Goal: Task Accomplishment & Management: Manage account settings

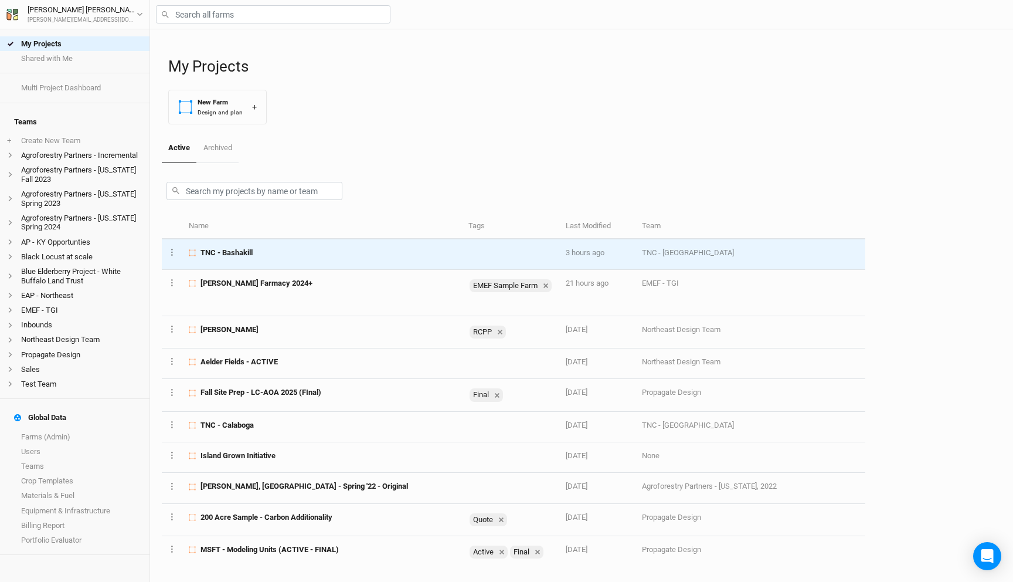
click at [275, 250] on div "TNC - Bashakill" at bounding box center [322, 252] width 266 height 11
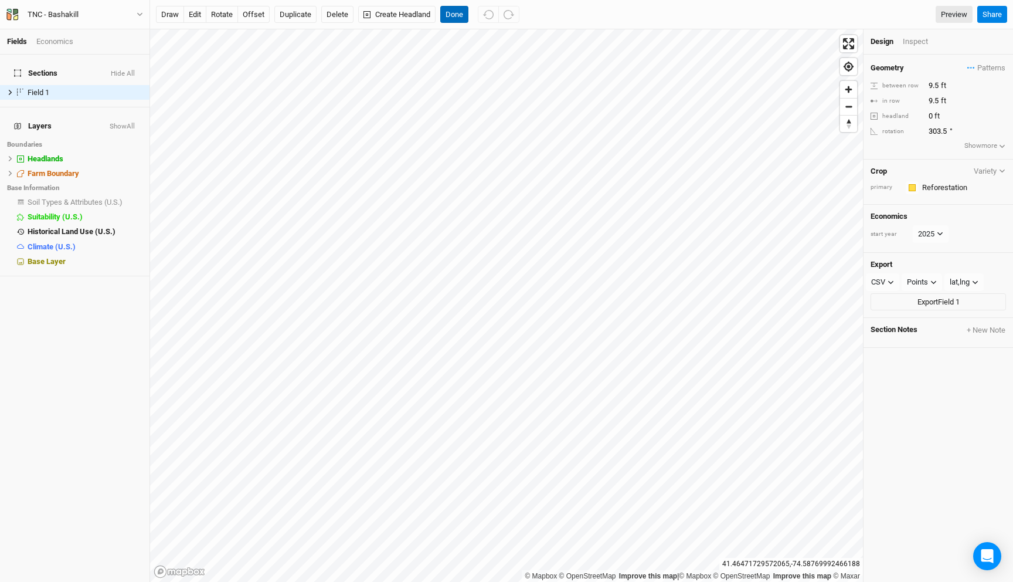
click at [454, 17] on button "Done" at bounding box center [454, 15] width 28 height 18
click at [460, 16] on button "Done" at bounding box center [454, 15] width 28 height 18
click at [457, 11] on button "Done" at bounding box center [454, 15] width 28 height 18
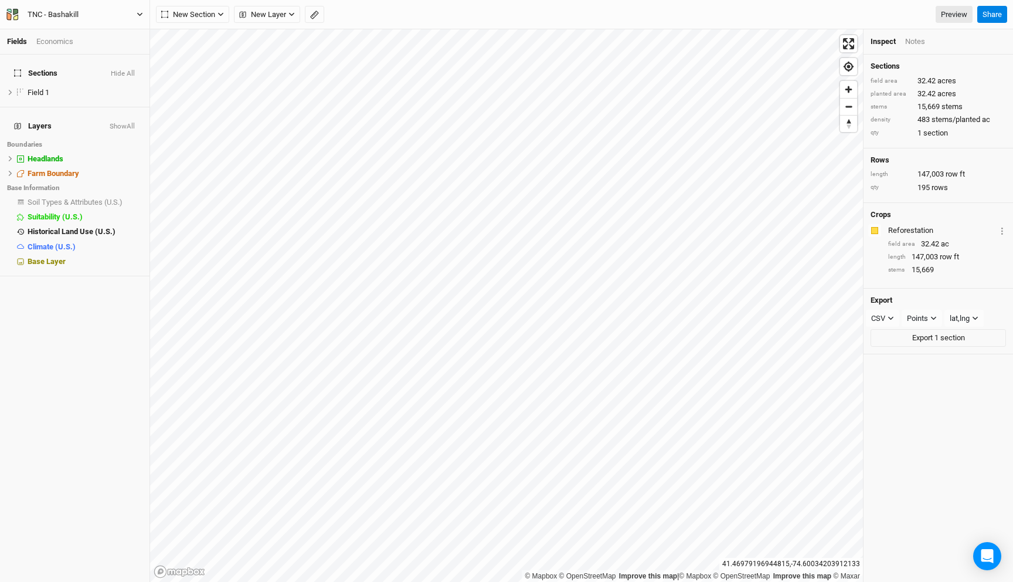
click at [83, 13] on div "TNC - Bashakill" at bounding box center [53, 15] width 70 height 12
click at [73, 26] on button "Back" at bounding box center [97, 32] width 93 height 15
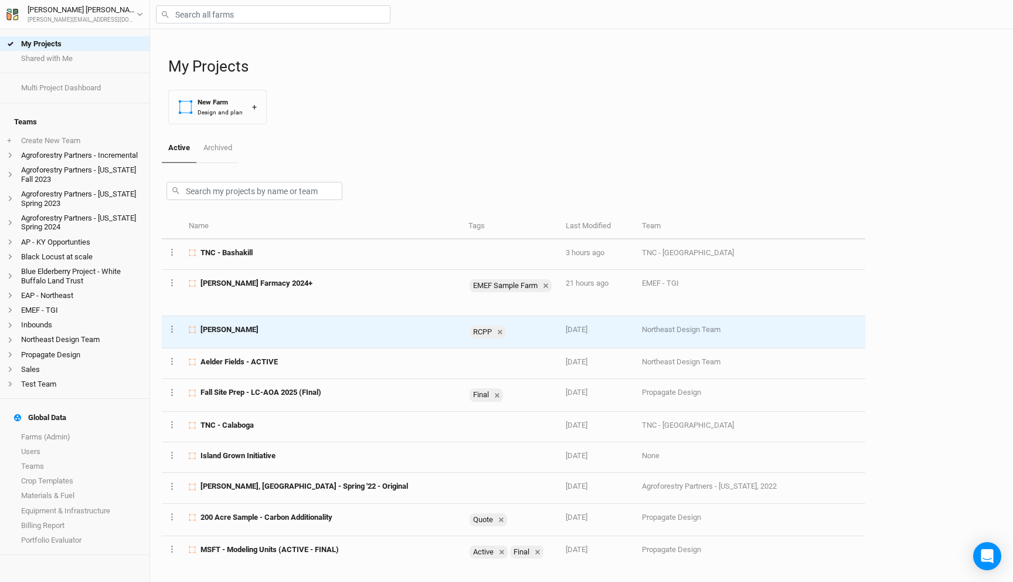
click at [218, 335] on td "[PERSON_NAME]" at bounding box center [321, 332] width 279 height 32
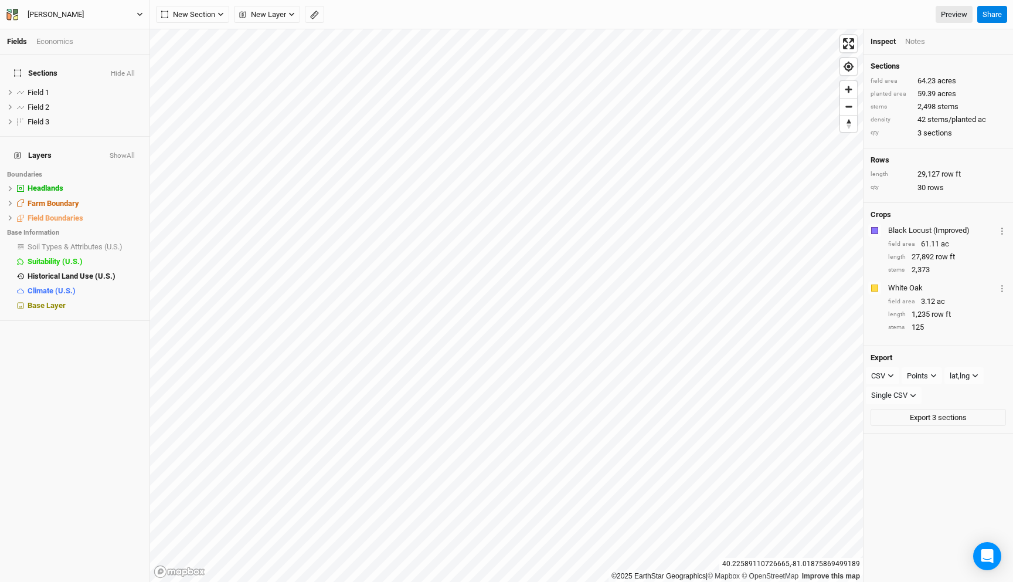
click at [86, 12] on button "[PERSON_NAME]" at bounding box center [75, 14] width 138 height 13
click at [79, 34] on button "Back" at bounding box center [97, 32] width 93 height 15
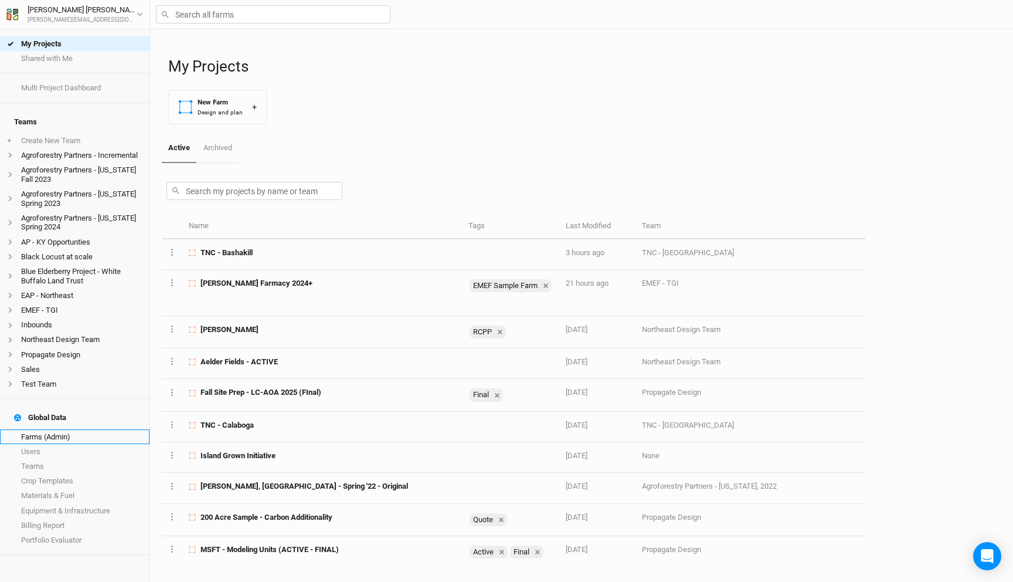
click at [106, 429] on link "Farms (Admin)" at bounding box center [74, 436] width 149 height 15
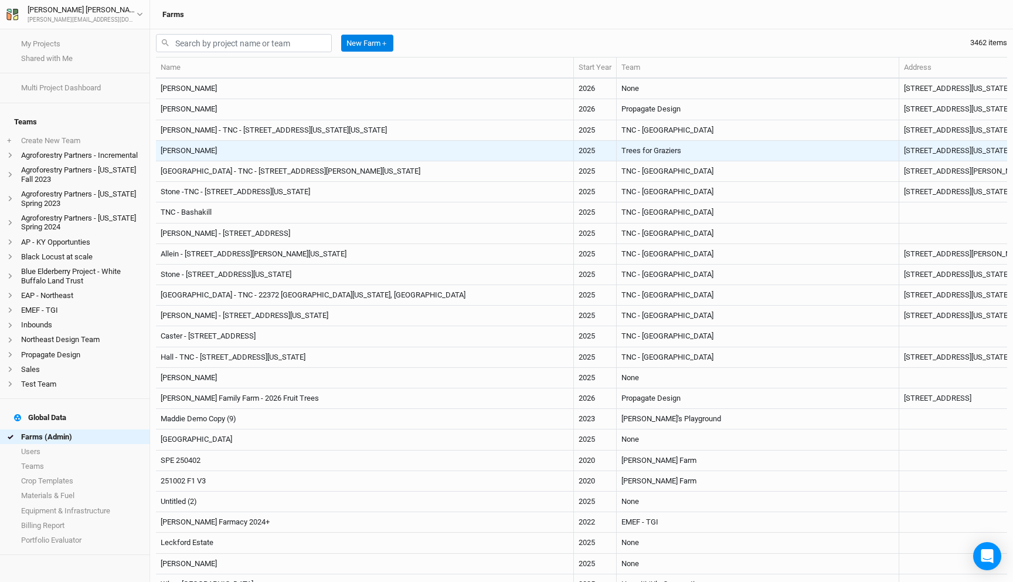
click at [413, 148] on td "[PERSON_NAME]" at bounding box center [365, 151] width 418 height 21
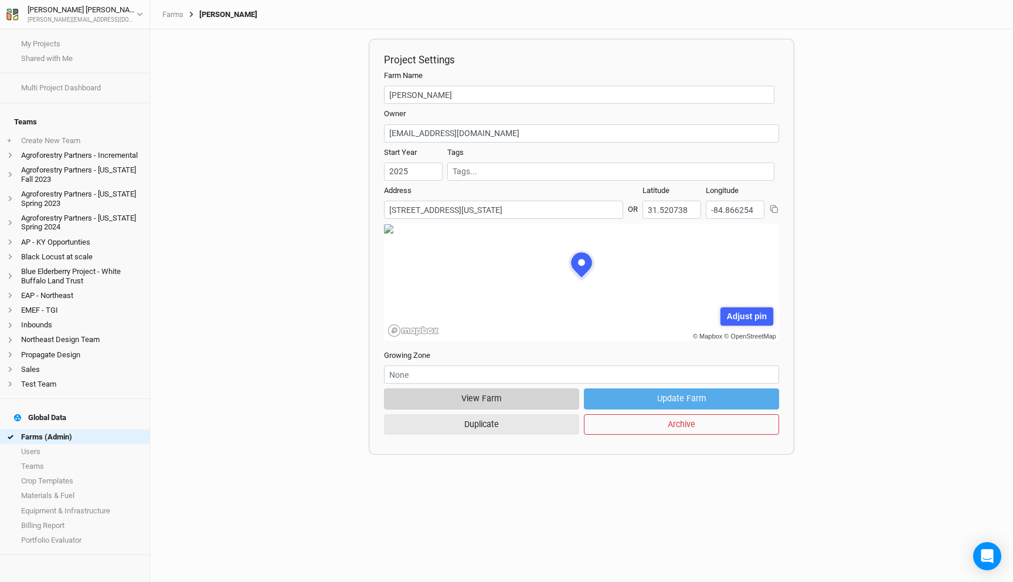
scroll to position [59, 178]
click at [511, 399] on button "View Farm" at bounding box center [481, 398] width 195 height 21
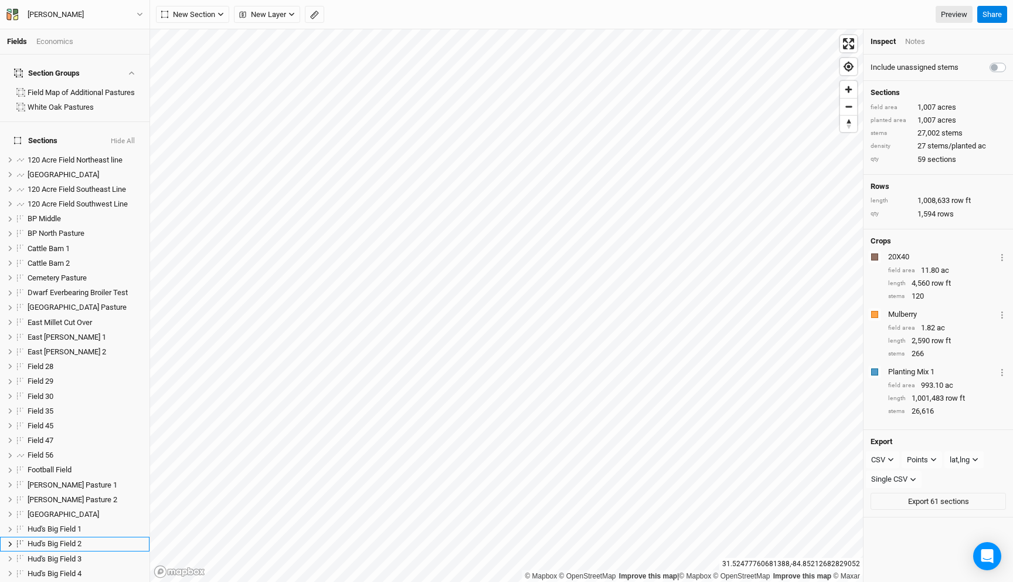
scroll to position [211, 0]
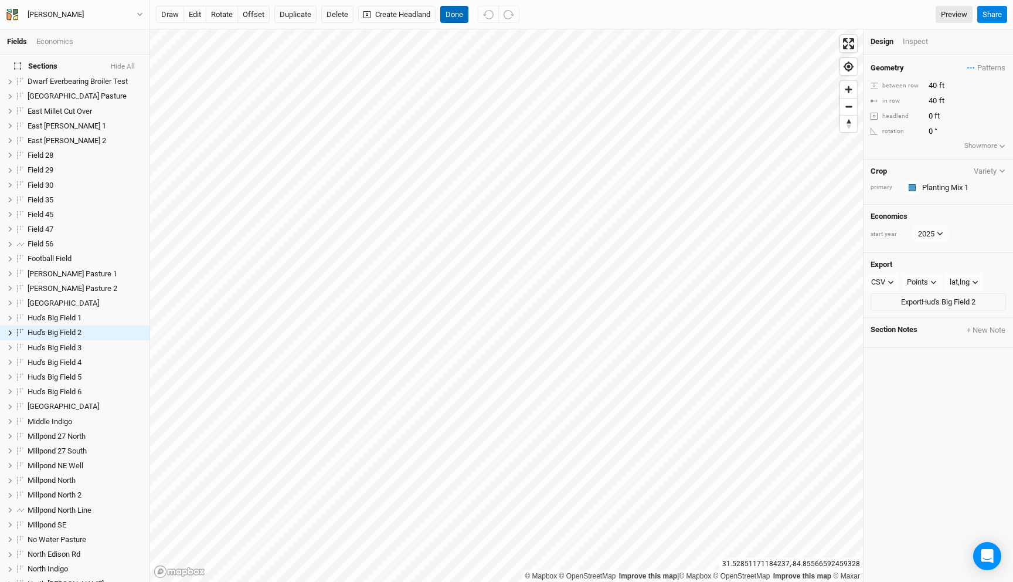
click at [455, 16] on button "Done" at bounding box center [454, 15] width 28 height 18
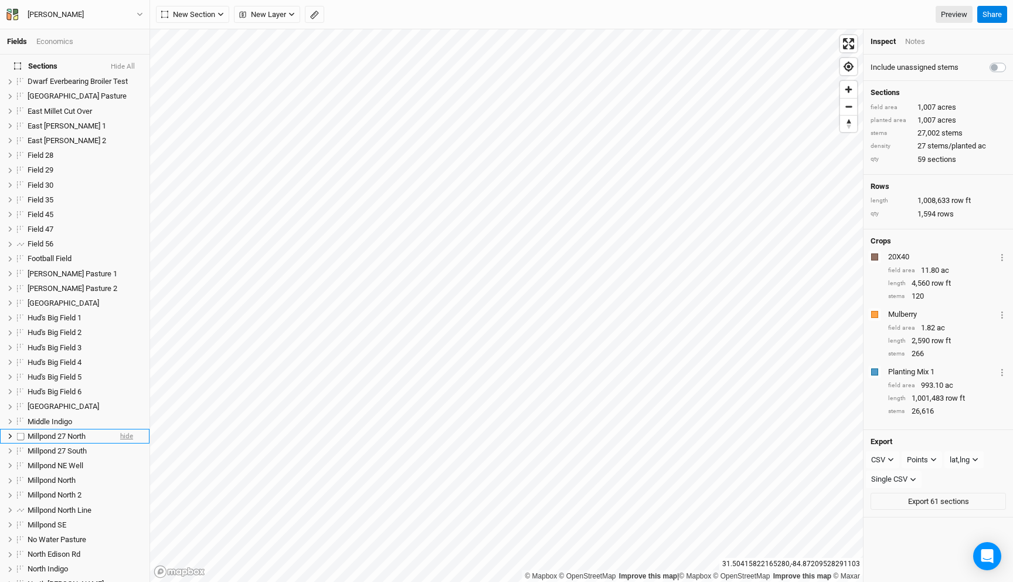
scroll to position [611, 0]
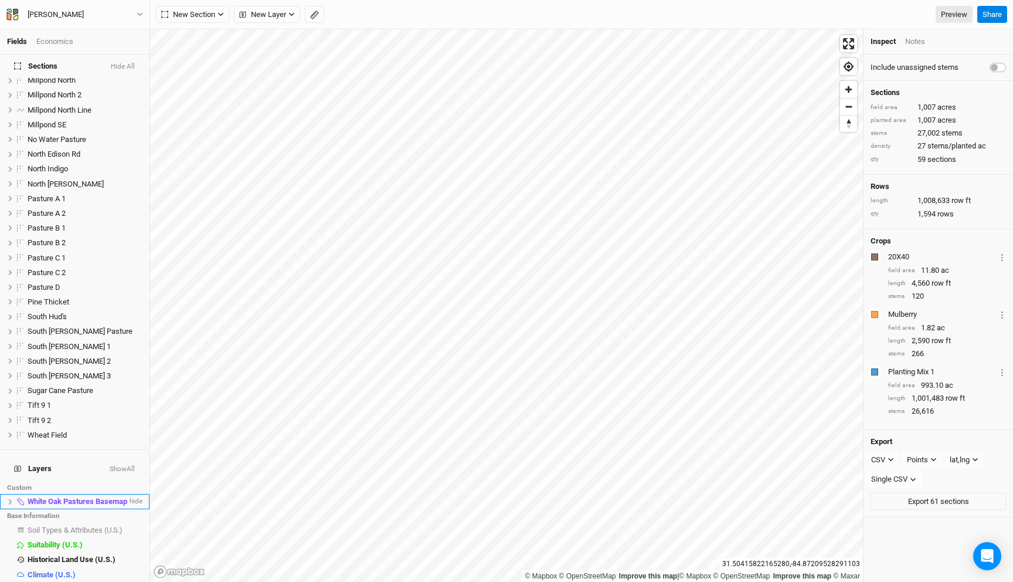
click at [11, 498] on icon at bounding box center [11, 500] width 4 height 5
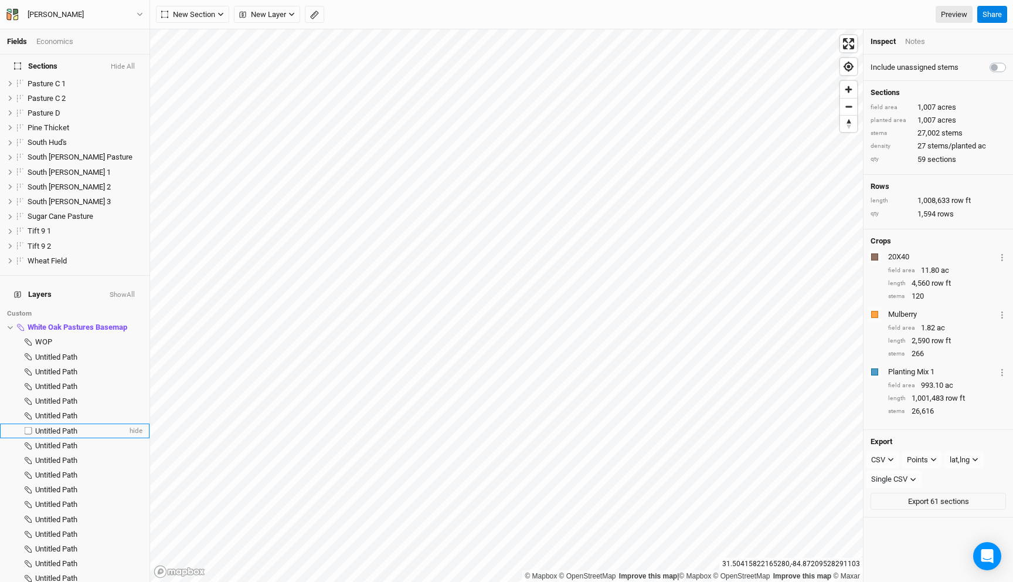
scroll to position [811, 0]
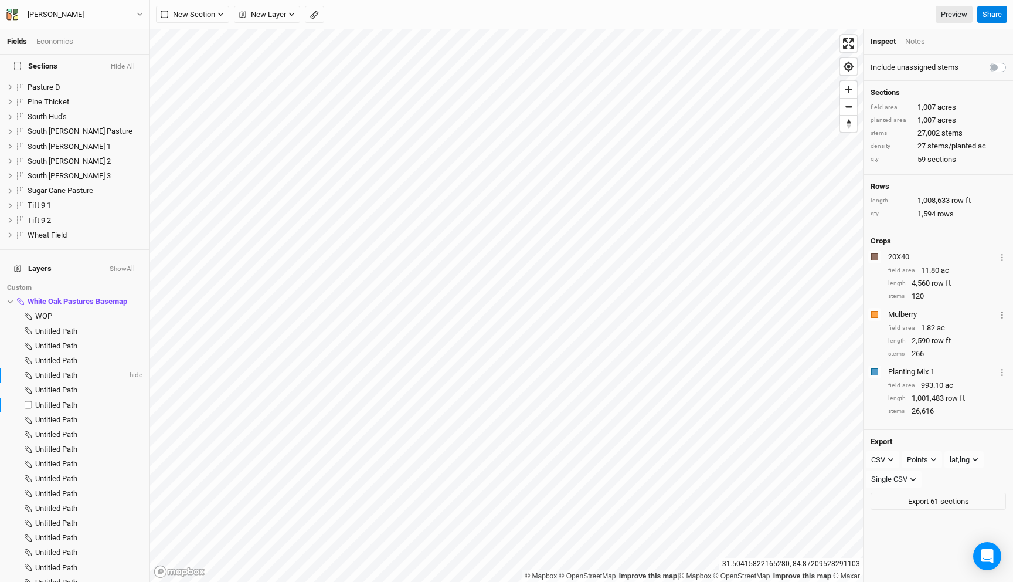
click at [69, 371] on span "Untitled Path" at bounding box center [56, 375] width 42 height 9
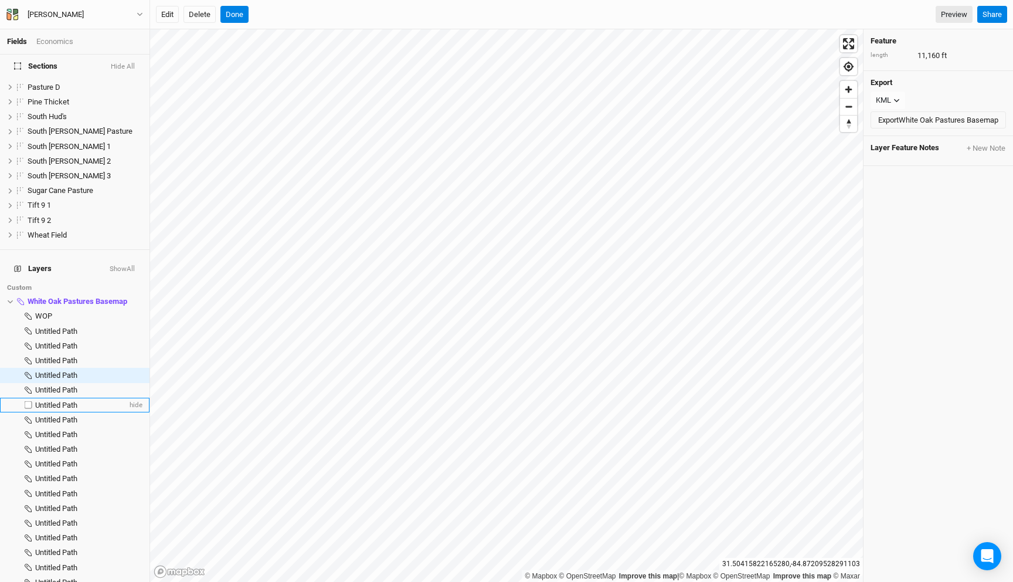
click at [72, 400] on span "Untitled Path" at bounding box center [56, 404] width 42 height 9
click at [61, 412] on li "Untitled Path hide" at bounding box center [74, 419] width 149 height 15
click at [68, 430] on span "Untitled Path" at bounding box center [56, 434] width 42 height 9
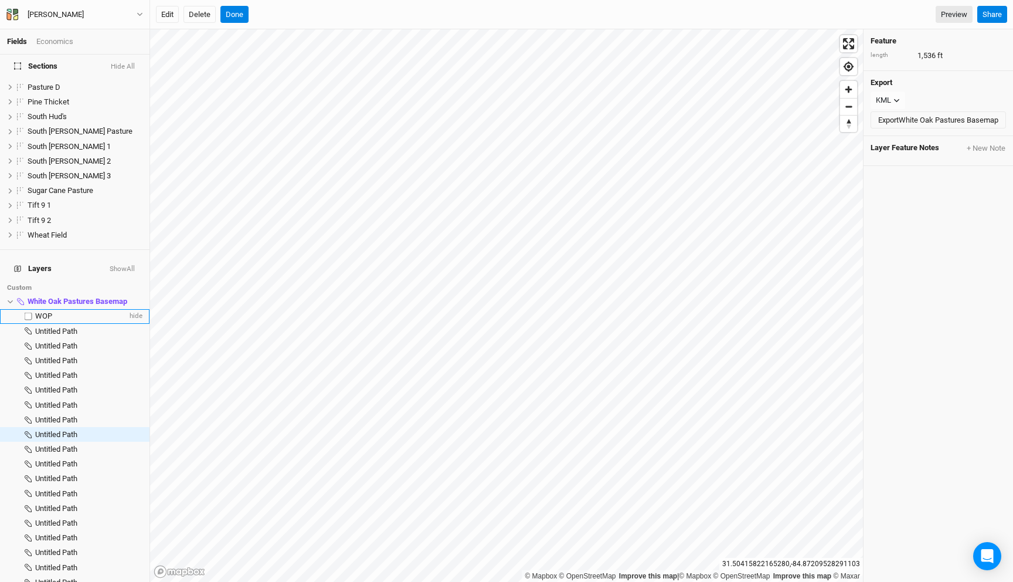
click at [57, 311] on div "WOP" at bounding box center [81, 315] width 92 height 9
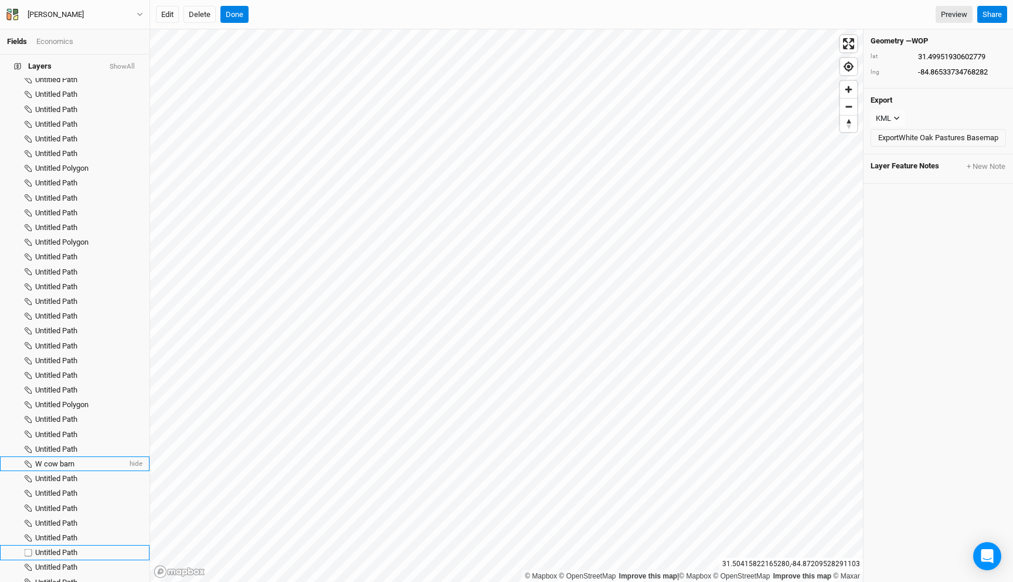
scroll to position [2802, 0]
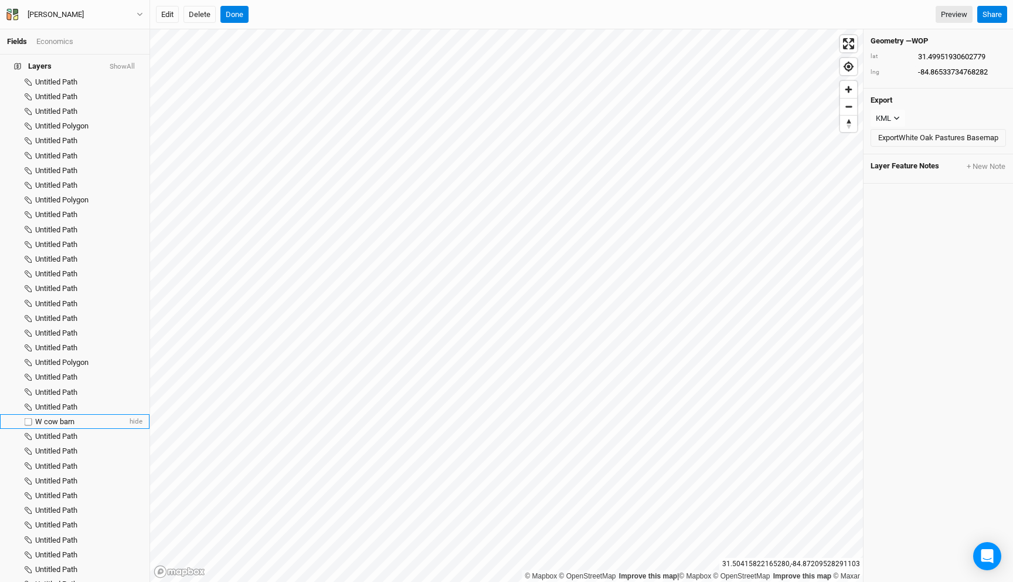
click at [70, 417] on span "W cow barn" at bounding box center [54, 421] width 39 height 9
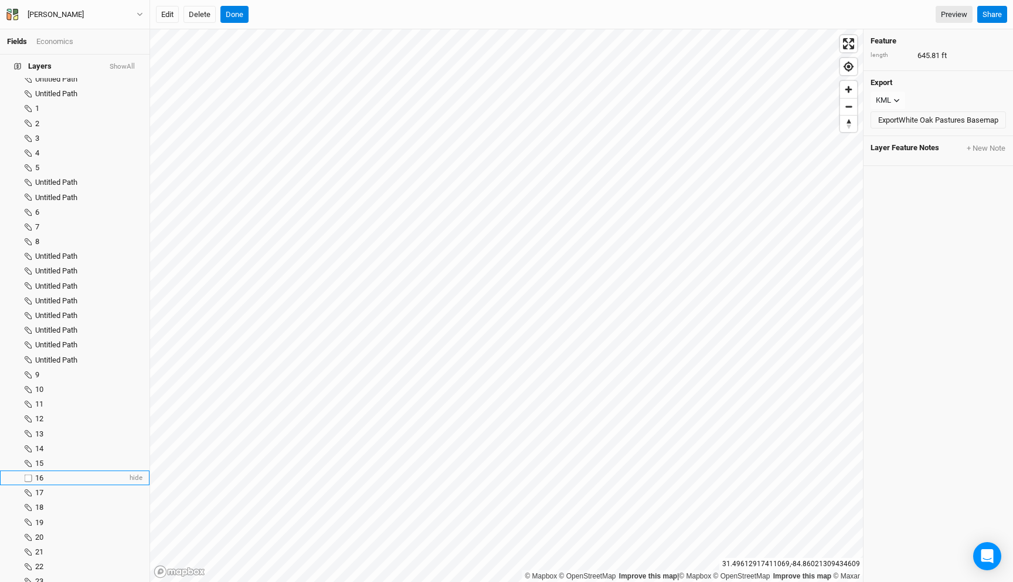
scroll to position [4107, 0]
click at [49, 456] on div "16" at bounding box center [81, 460] width 92 height 9
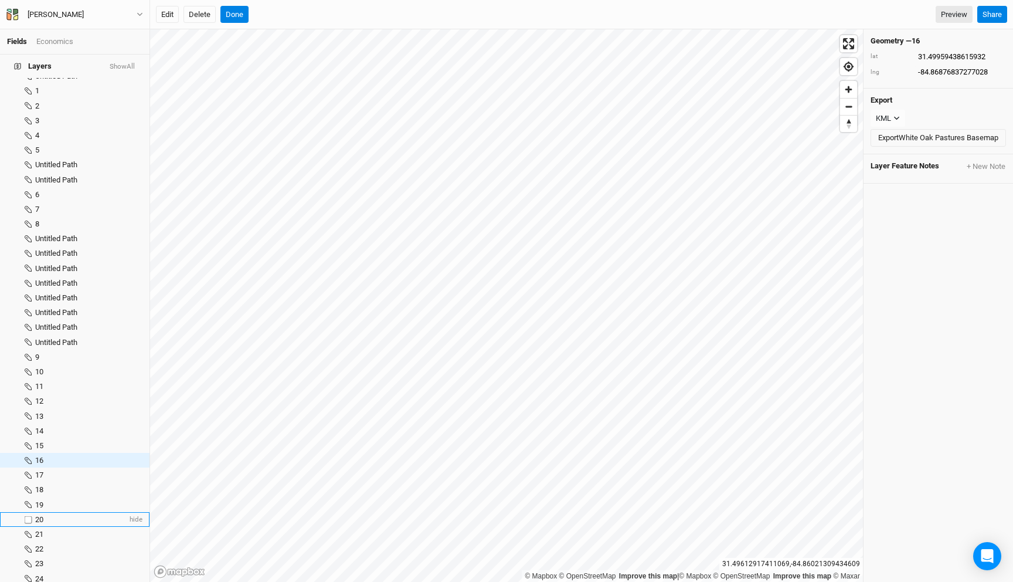
click at [66, 515] on div "20" at bounding box center [81, 519] width 92 height 9
type input "31.50005016876905"
type input "-84.86032626476238"
click at [238, 10] on button "Done" at bounding box center [234, 15] width 28 height 18
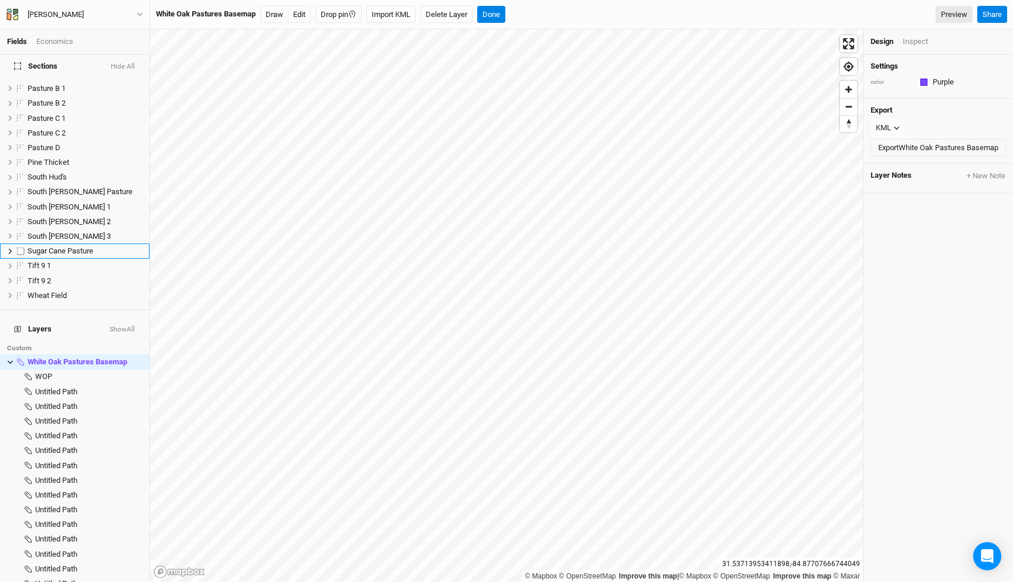
scroll to position [776, 0]
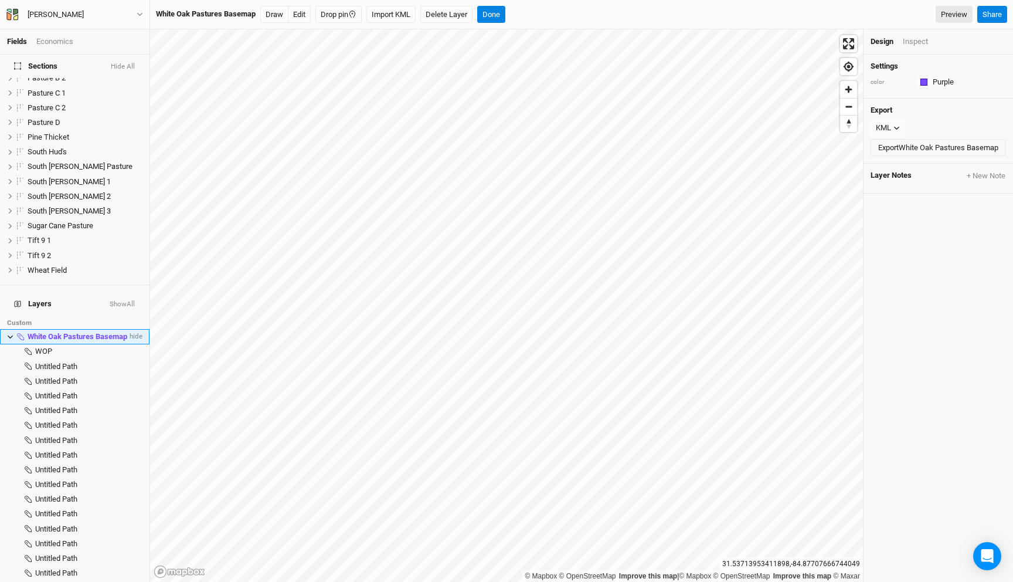
click at [8, 335] on icon at bounding box center [10, 337] width 5 height 4
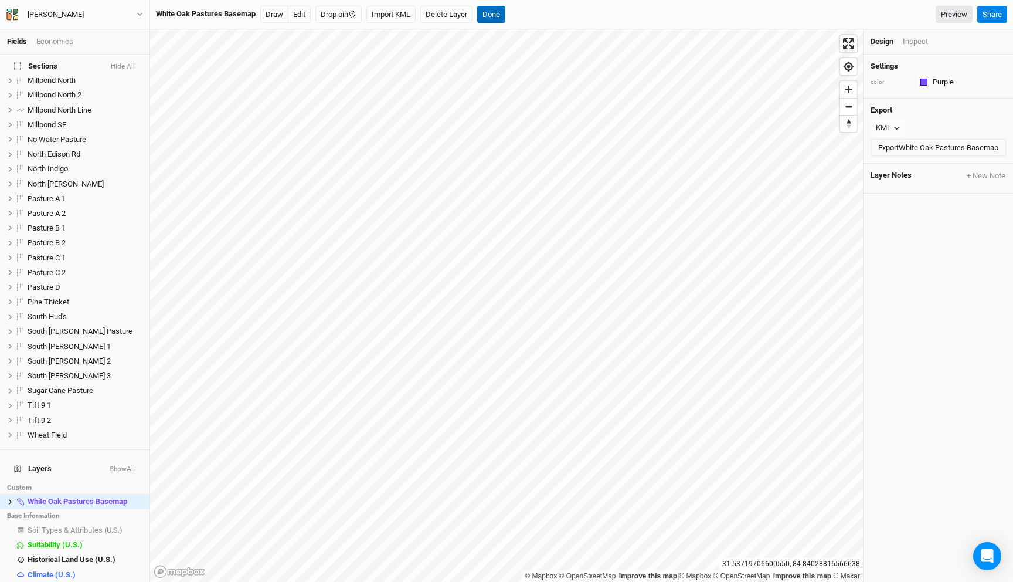
click at [497, 11] on button "Done" at bounding box center [491, 15] width 28 height 18
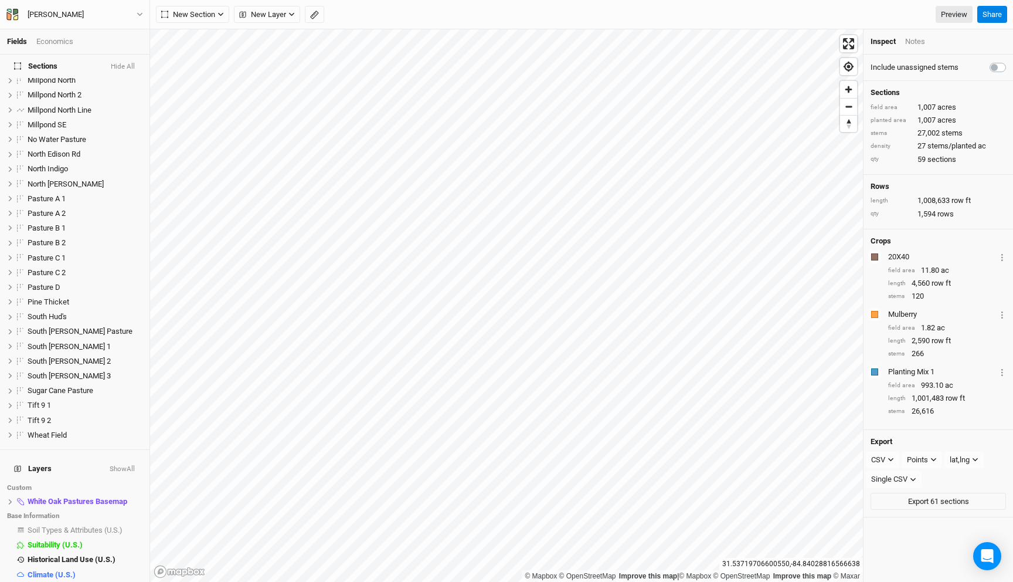
click at [110, 7] on div "[PERSON_NAME] Back Project Settings User settings Imperial Metric Keyboard Shor…" at bounding box center [75, 14] width 150 height 29
click at [111, 15] on button "[PERSON_NAME]" at bounding box center [75, 14] width 138 height 13
click at [97, 27] on button "Back" at bounding box center [97, 32] width 93 height 15
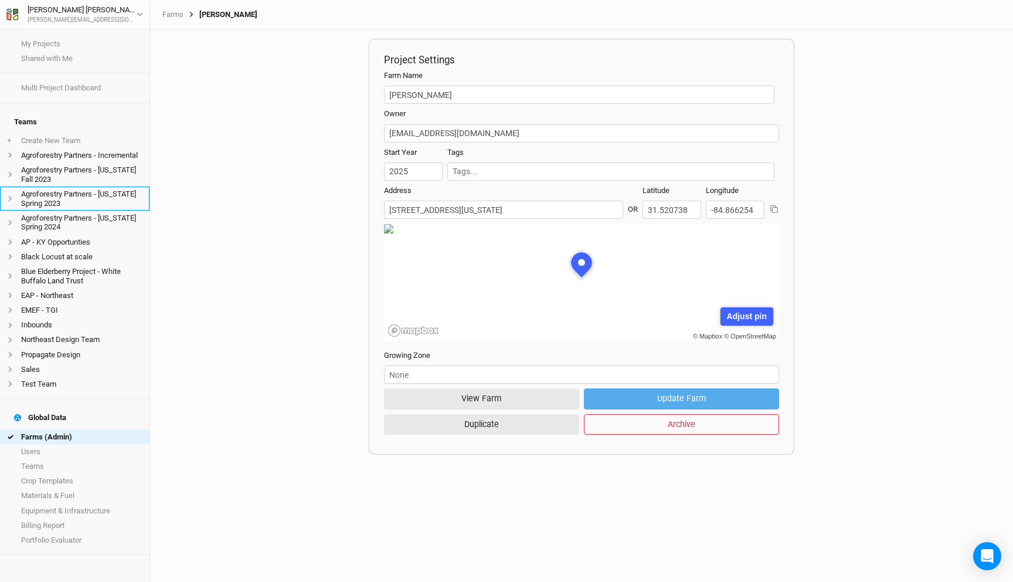
scroll to position [59, 178]
click at [72, 429] on link "Farms (Admin)" at bounding box center [74, 436] width 149 height 15
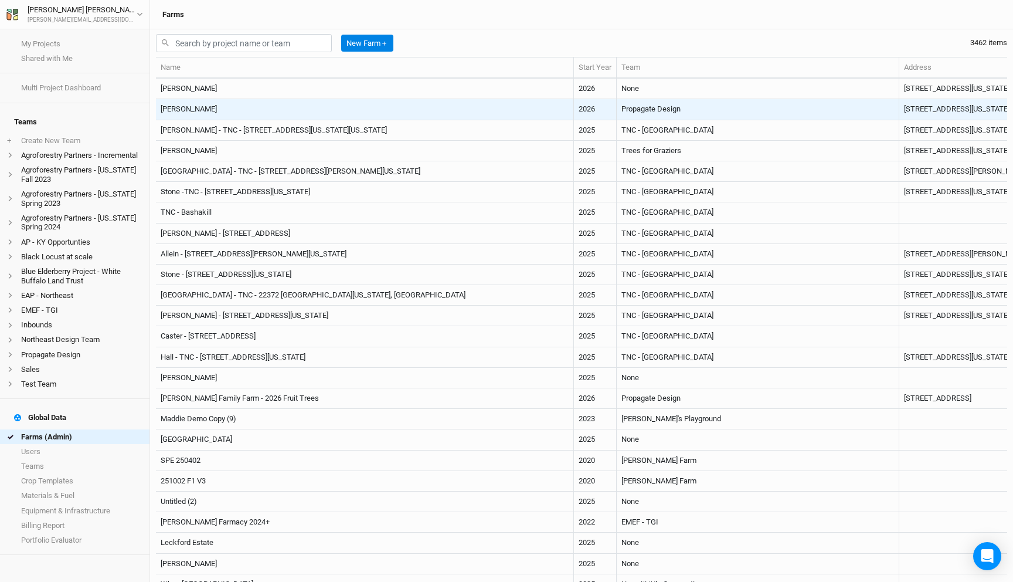
click at [294, 113] on td "[PERSON_NAME]" at bounding box center [365, 109] width 418 height 21
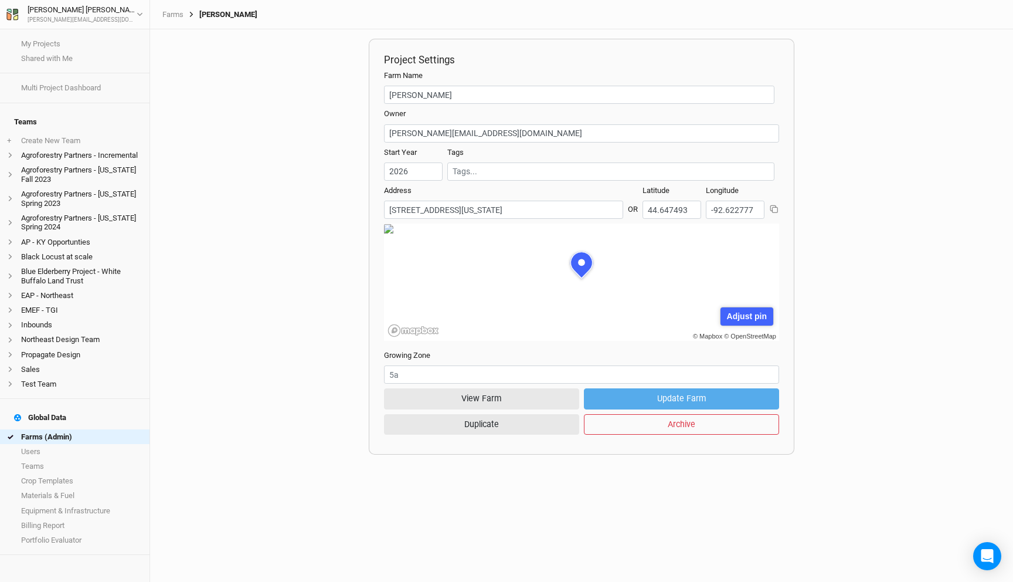
scroll to position [59, 178]
click at [478, 390] on button "View Farm" at bounding box center [481, 398] width 195 height 21
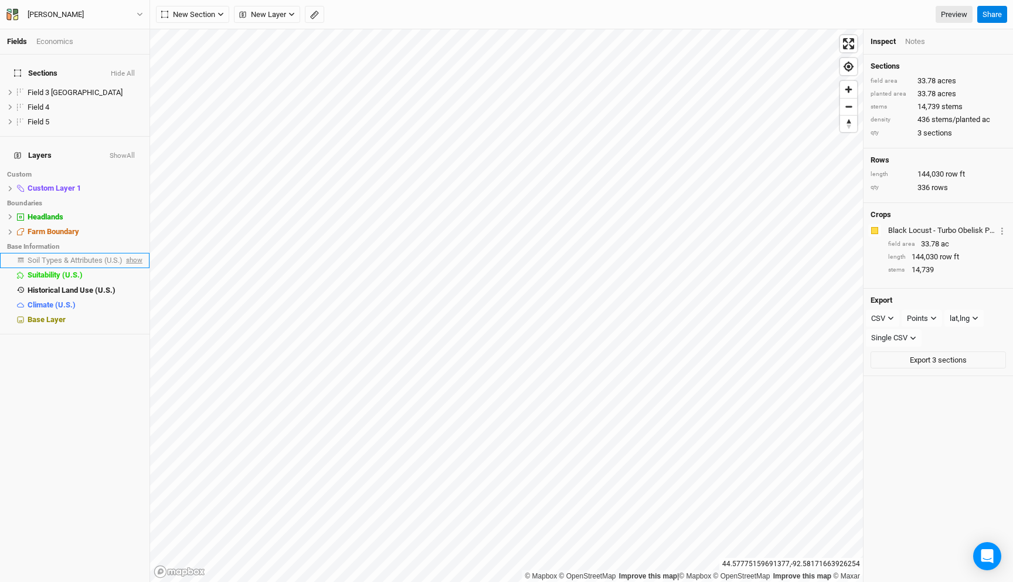
click at [134, 253] on span "show" at bounding box center [133, 260] width 19 height 15
click at [134, 253] on span "hide" at bounding box center [134, 260] width 15 height 15
